Goal: Transaction & Acquisition: Subscribe to service/newsletter

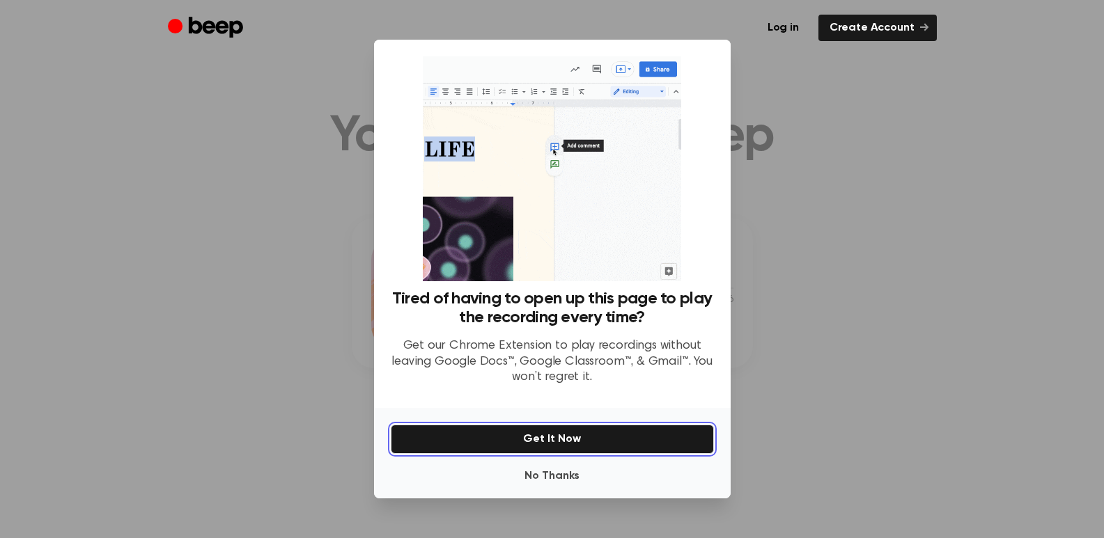
click at [552, 437] on button "Get It Now" at bounding box center [552, 439] width 323 height 29
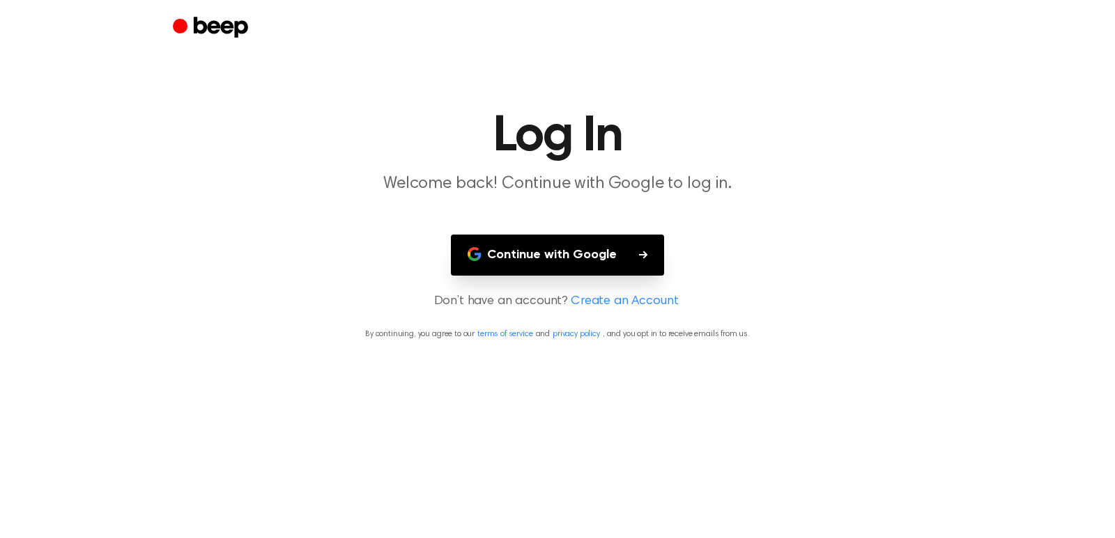
click at [593, 251] on button "Continue with Google" at bounding box center [557, 255] width 213 height 41
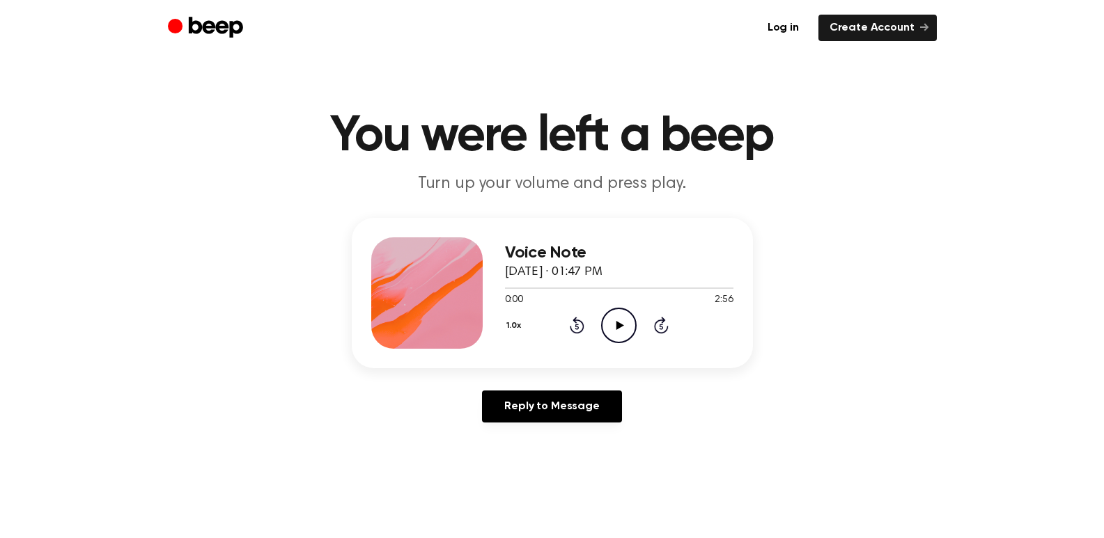
click at [618, 322] on icon at bounding box center [621, 325] width 8 height 9
click at [615, 325] on icon "Play Audio" at bounding box center [619, 326] width 36 height 36
